Goal: Information Seeking & Learning: Find specific fact

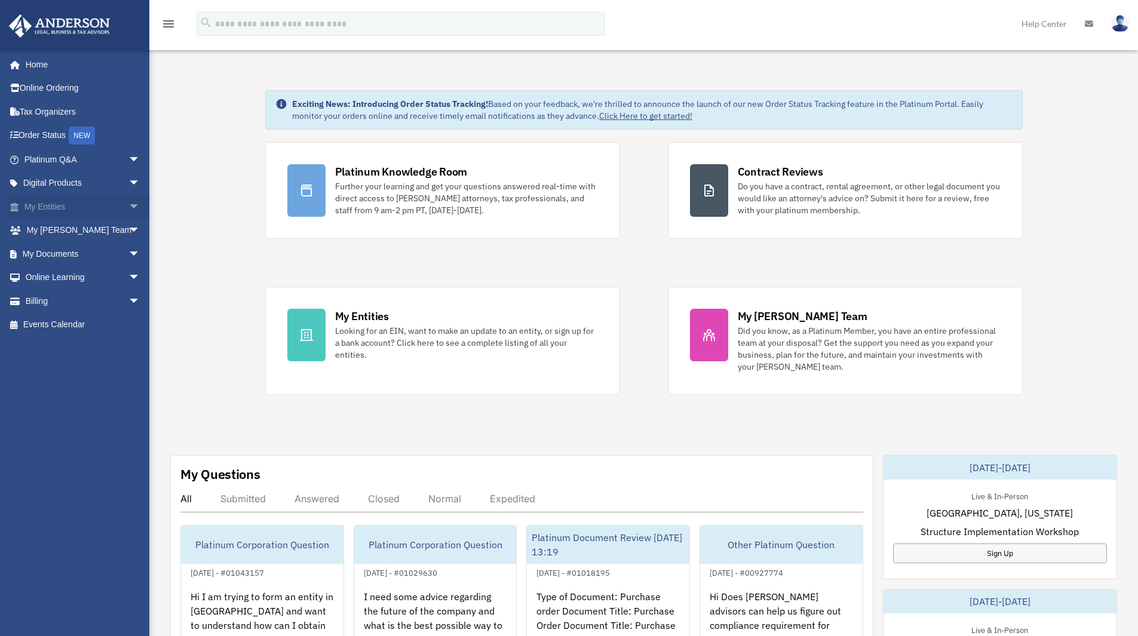
click at [114, 210] on link "My Entities arrow_drop_down" at bounding box center [83, 207] width 150 height 24
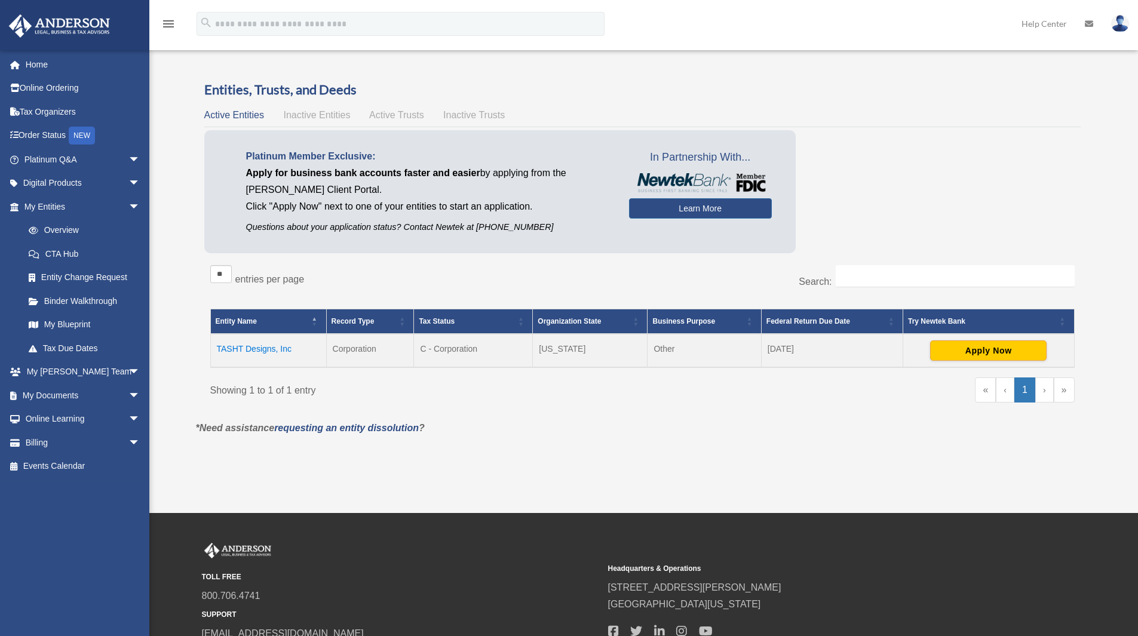
click at [249, 345] on td "TASHT Designs, Inc" at bounding box center [268, 350] width 116 height 33
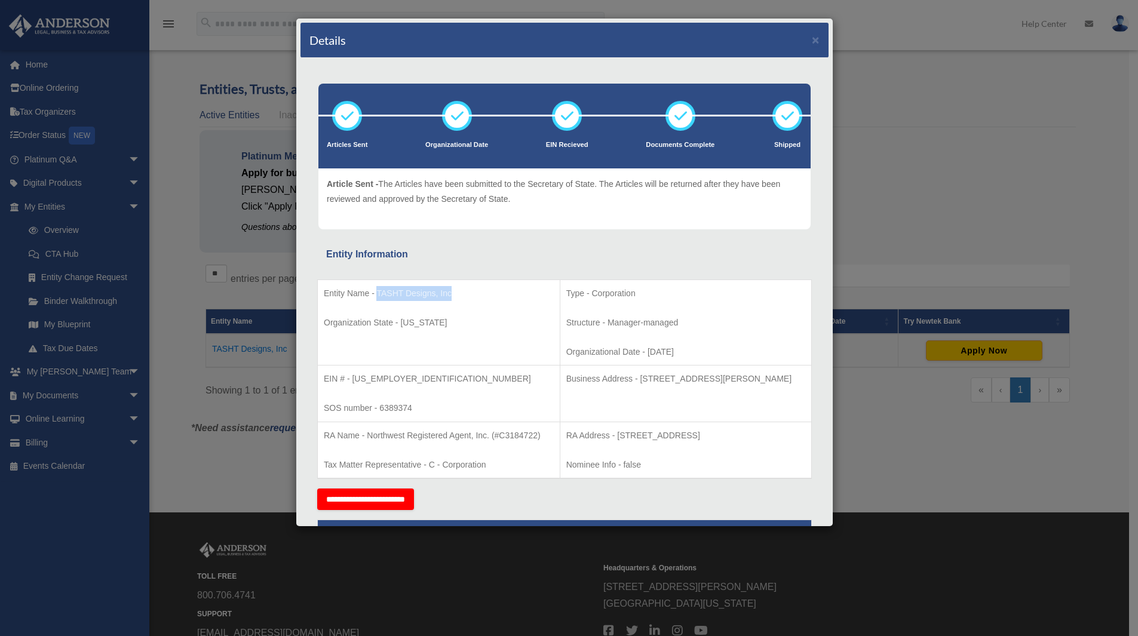
drag, startPoint x: 376, startPoint y: 292, endPoint x: 464, endPoint y: 293, distance: 87.8
click at [464, 293] on p "Entity Name - TASHT Designs, Inc" at bounding box center [439, 293] width 230 height 15
copy p "TASHT Designs, Inc"
drag, startPoint x: 351, startPoint y: 376, endPoint x: 420, endPoint y: 377, distance: 69.3
click at [420, 377] on p "EIN # - [US_EMPLOYER_IDENTIFICATION_NUMBER]" at bounding box center [439, 379] width 230 height 15
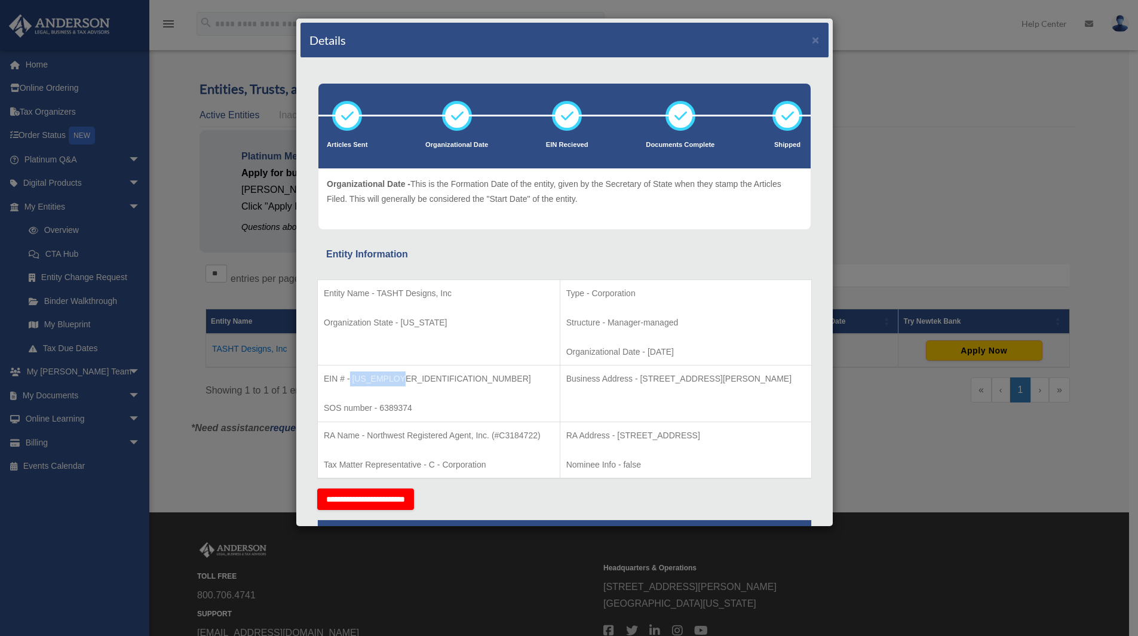
copy p "[US_EMPLOYER_IDENTIFICATION_NUMBER]"
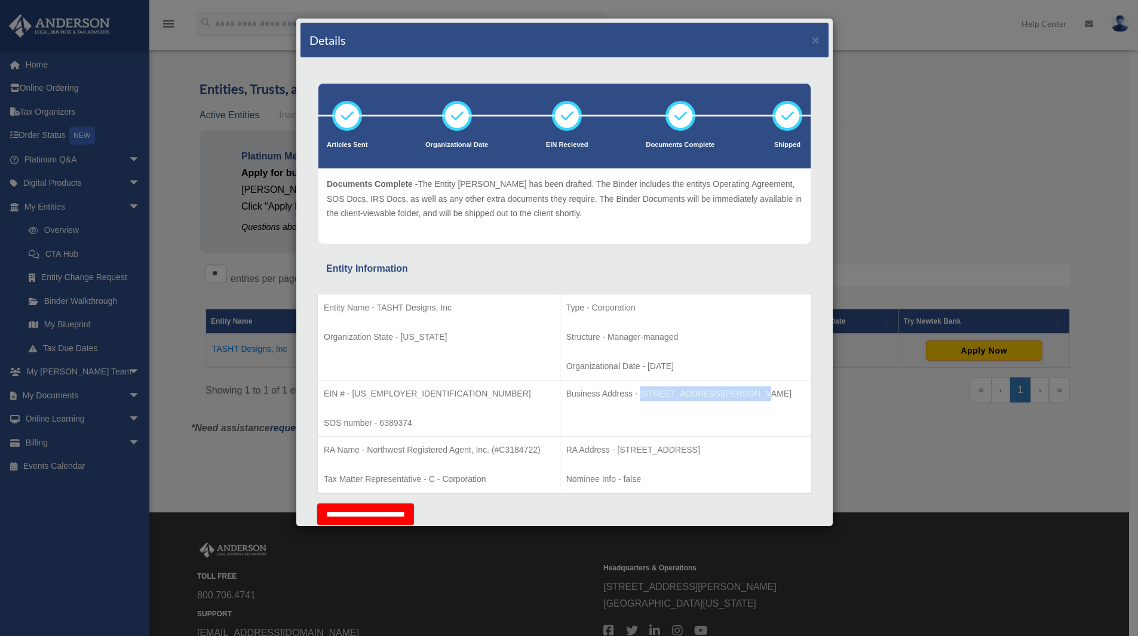
drag, startPoint x: 620, startPoint y: 390, endPoint x: 721, endPoint y: 396, distance: 101.7
click at [721, 396] on p "Business Address - [STREET_ADDRESS][PERSON_NAME]" at bounding box center [685, 394] width 239 height 15
copy p "[STREET_ADDRESS][PERSON_NAME]"
click at [566, 401] on p "Business Address - [STREET_ADDRESS][PERSON_NAME]" at bounding box center [685, 394] width 239 height 15
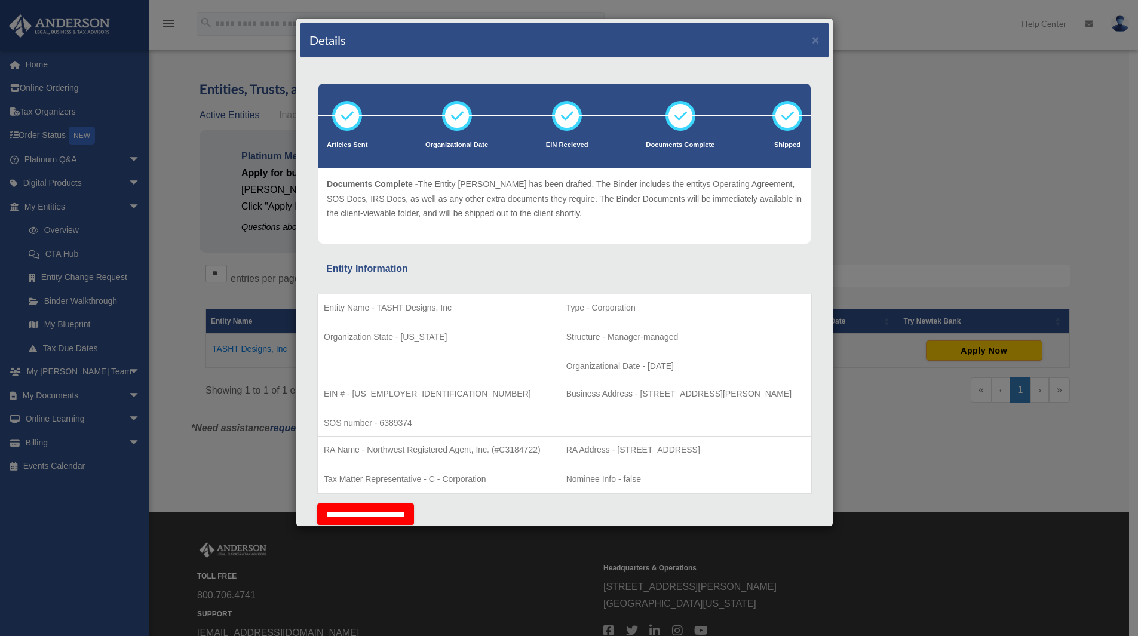
copy p "89121"
drag, startPoint x: 377, startPoint y: 305, endPoint x: 457, endPoint y: 302, distance: 80.1
click at [457, 302] on p "Entity Name - TASHT Designs, Inc" at bounding box center [439, 308] width 230 height 15
copy p "TASHT Designs, Inc"
drag, startPoint x: 349, startPoint y: 396, endPoint x: 407, endPoint y: 396, distance: 58.5
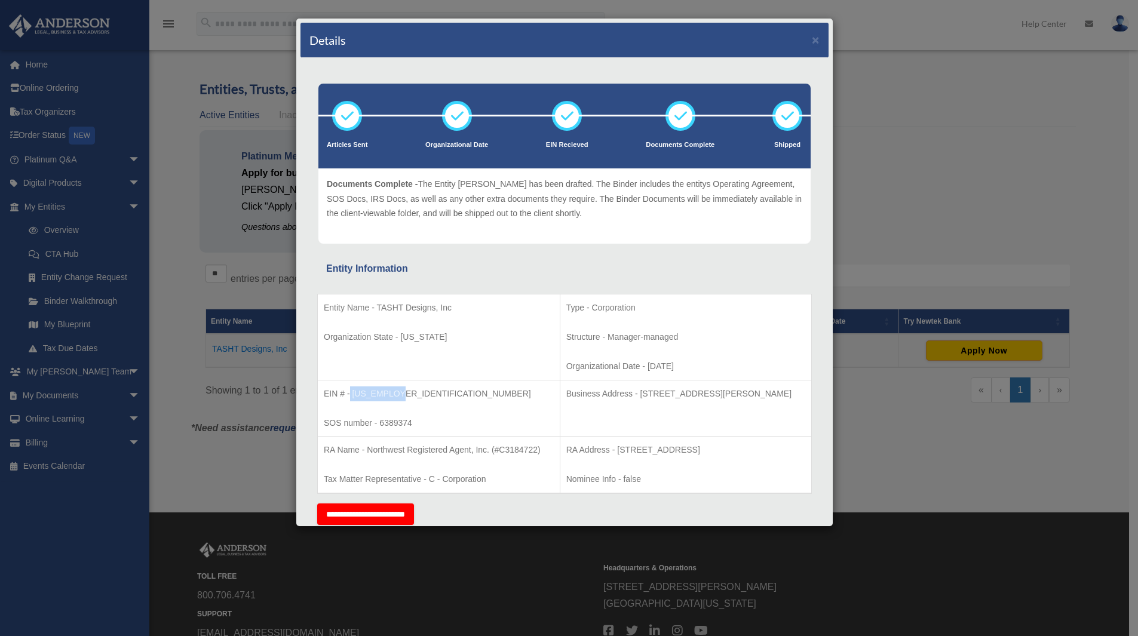
click at [407, 396] on p "EIN # - [US_EMPLOYER_IDENTIFICATION_NUMBER]" at bounding box center [439, 394] width 230 height 15
copy p "[US_EMPLOYER_IDENTIFICATION_NUMBER]"
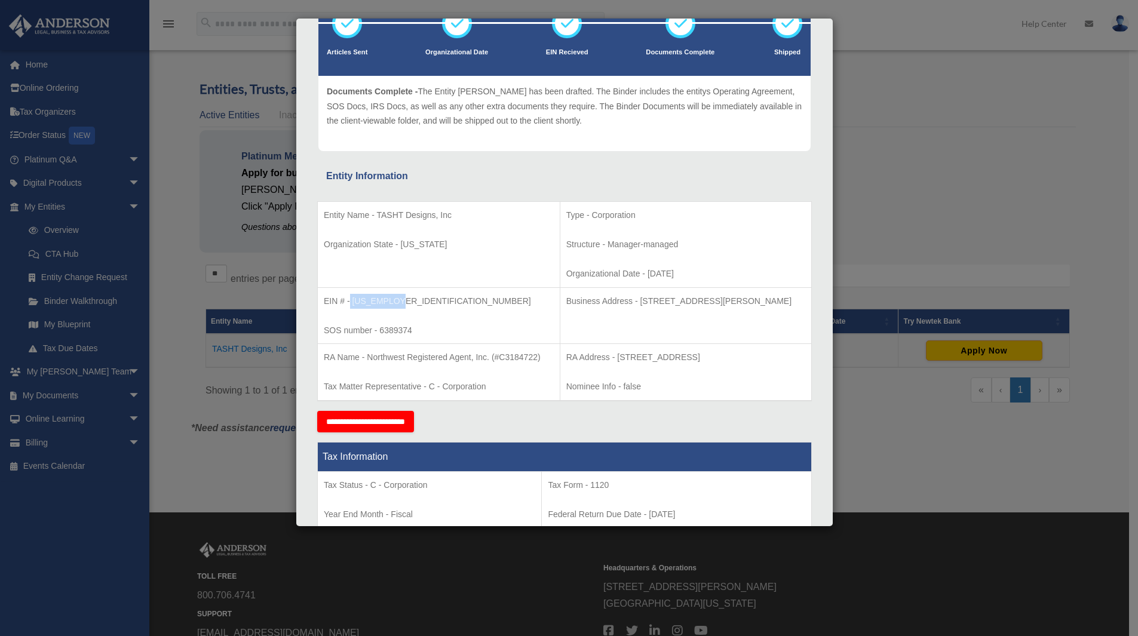
scroll to position [95, 0]
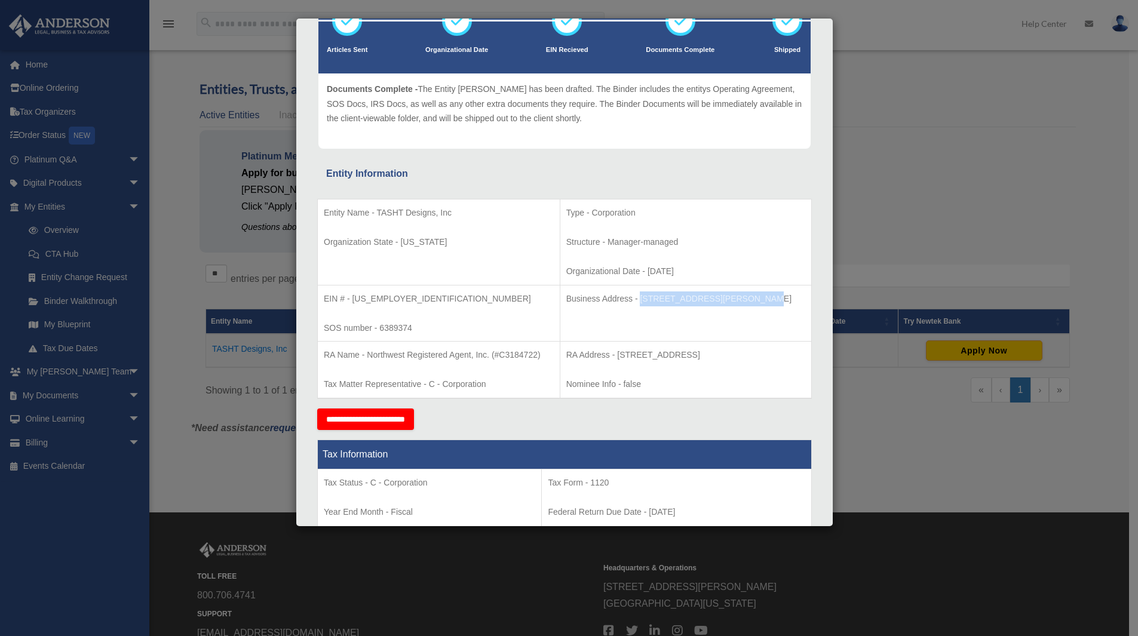
drag, startPoint x: 619, startPoint y: 298, endPoint x: 726, endPoint y: 294, distance: 107.6
click at [726, 294] on p "Business Address - [STREET_ADDRESS][PERSON_NAME]" at bounding box center [685, 299] width 239 height 15
copy p "[STREET_ADDRESS][PERSON_NAME],"
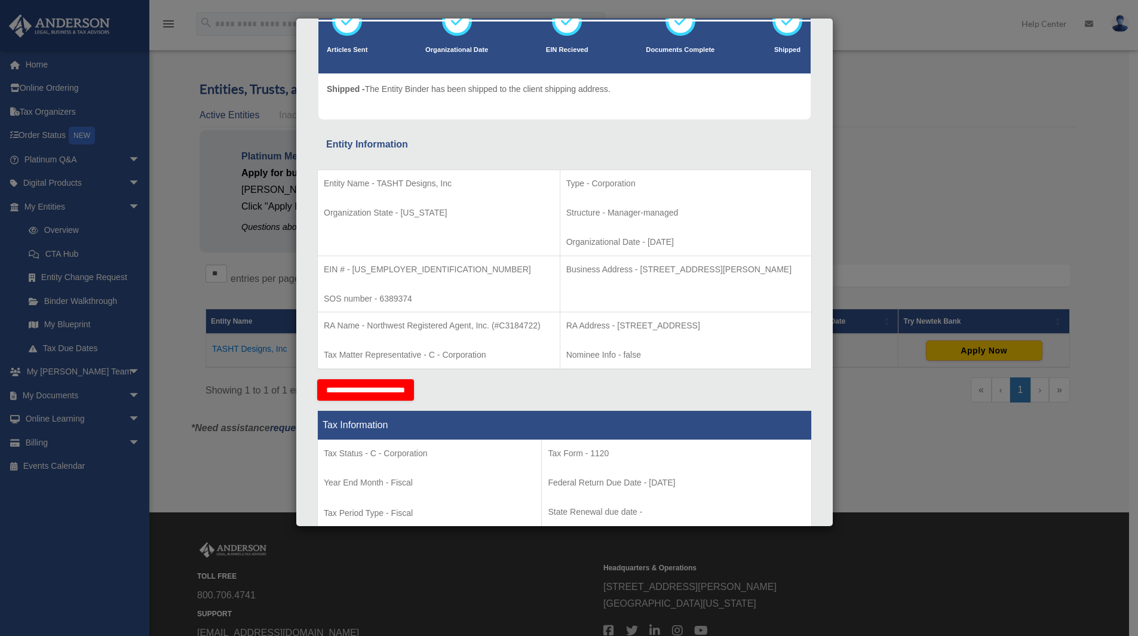
click at [566, 277] on p "Business Address - [STREET_ADDRESS][PERSON_NAME]" at bounding box center [685, 269] width 239 height 15
copy p "89121"
click at [845, 191] on div "Details × Articles Sent Organizational Date" at bounding box center [569, 318] width 1138 height 636
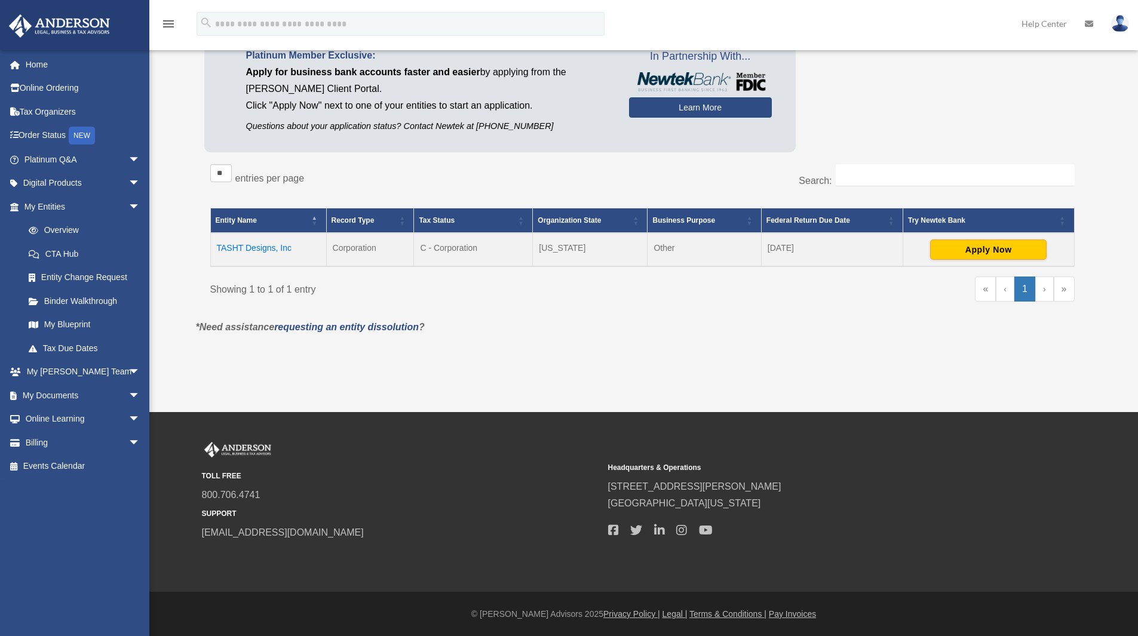
scroll to position [0, 0]
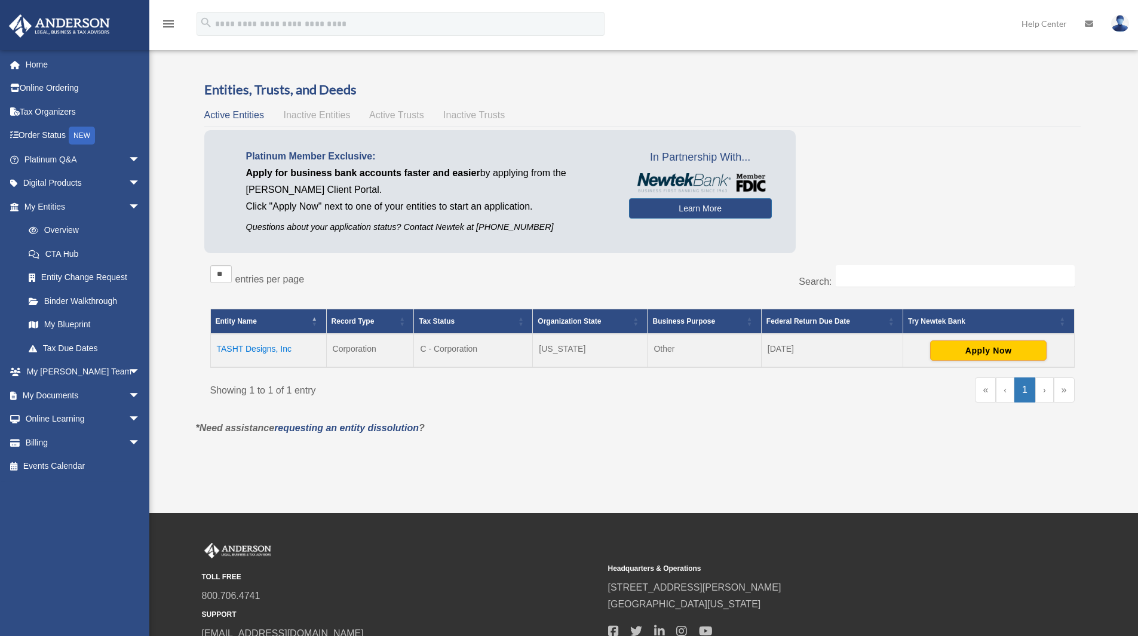
click at [1118, 33] on link at bounding box center [1120, 23] width 36 height 53
click at [812, 148] on div "Platinum Member Exclusive: Apply for business bank accounts faster and easier b…" at bounding box center [642, 194] width 876 height 128
click at [38, 58] on link "Home" at bounding box center [83, 65] width 150 height 24
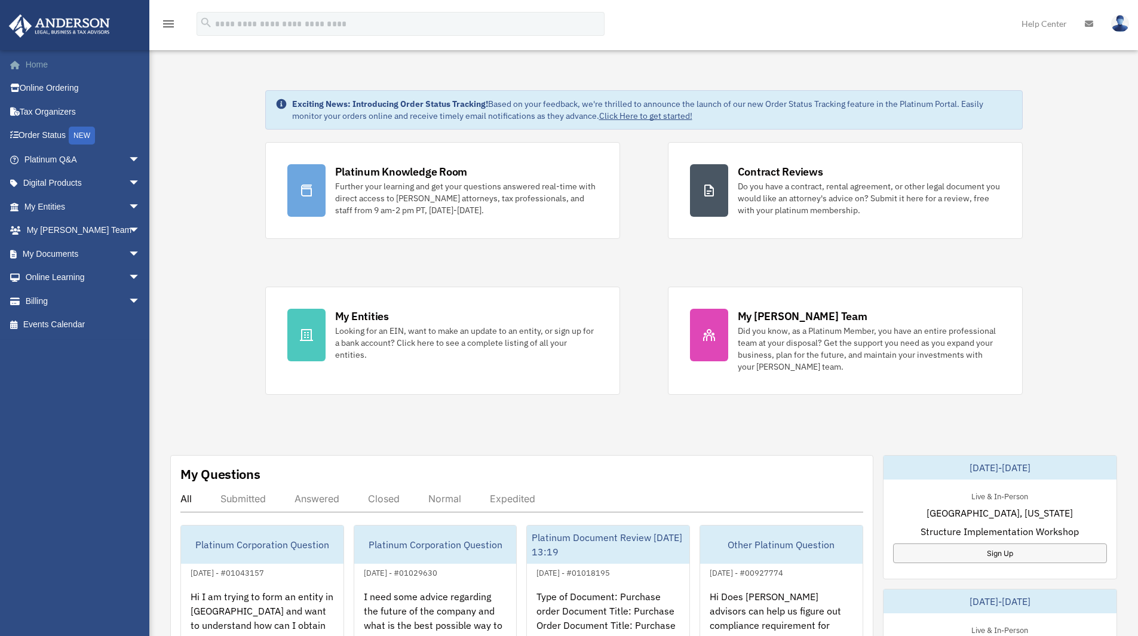
click at [65, 72] on link "Home" at bounding box center [83, 65] width 150 height 24
